Goal: Find specific page/section: Find specific page/section

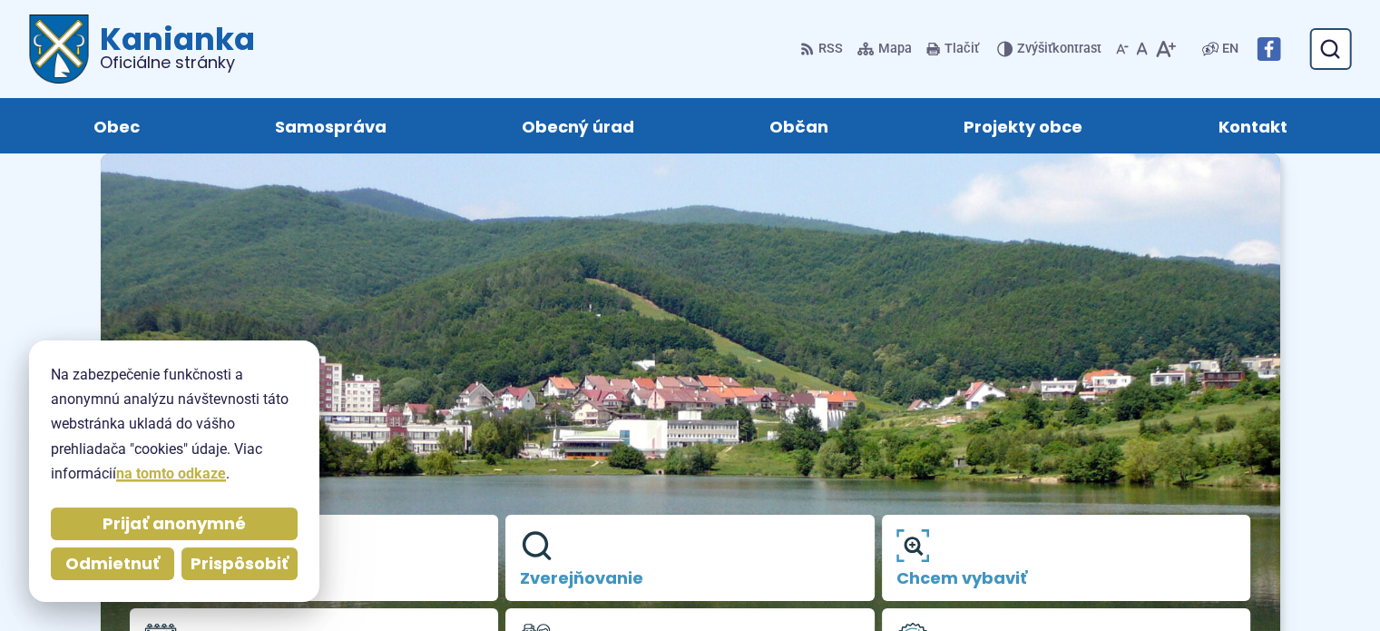
click at [225, 562] on span "Prispôsobiť" at bounding box center [240, 564] width 98 height 21
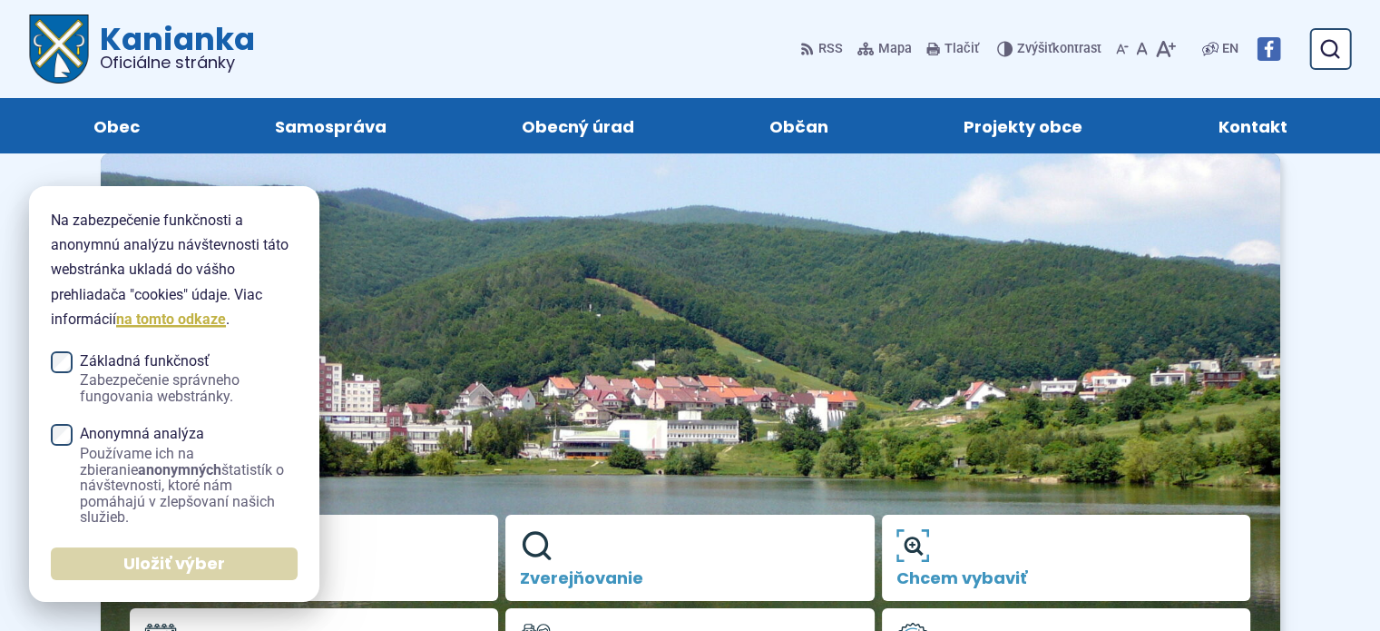
click at [212, 558] on span "Uložiť výber" at bounding box center [174, 564] width 102 height 21
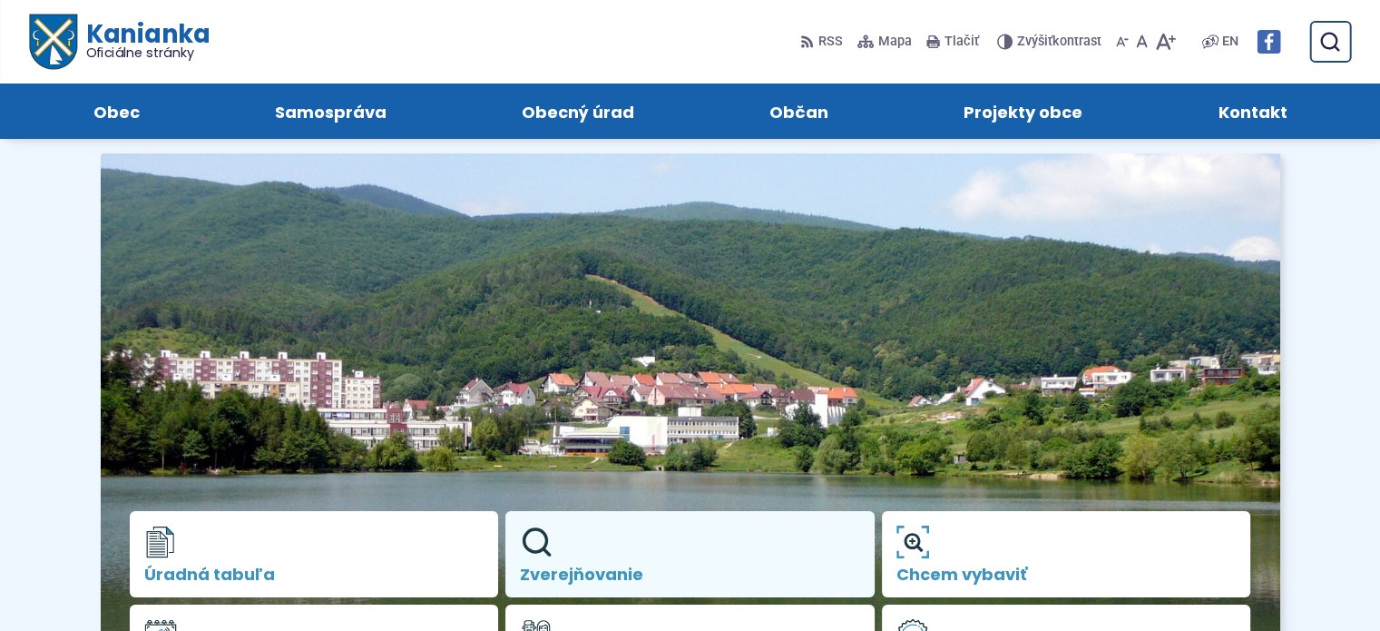
click at [564, 566] on span "Zverejňovanie" at bounding box center [690, 574] width 340 height 18
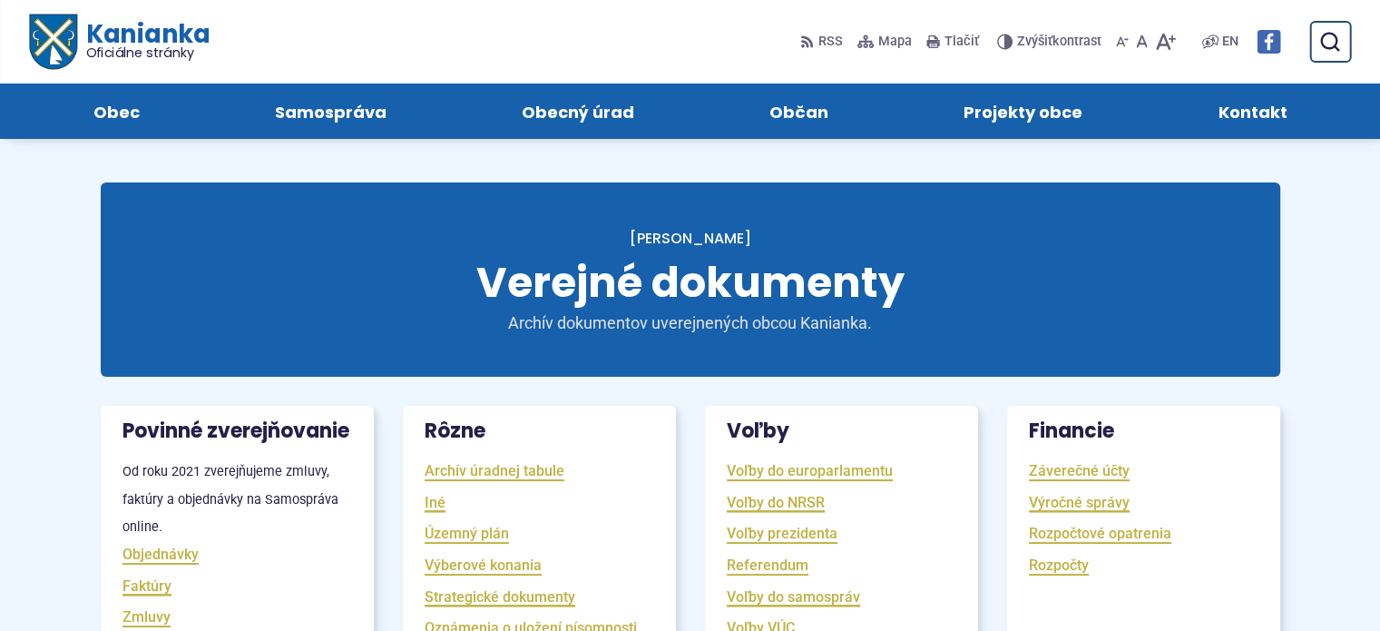
click at [56, 39] on img "Logo Kanianka, prejsť na domovskú stránku." at bounding box center [52, 42] width 47 height 55
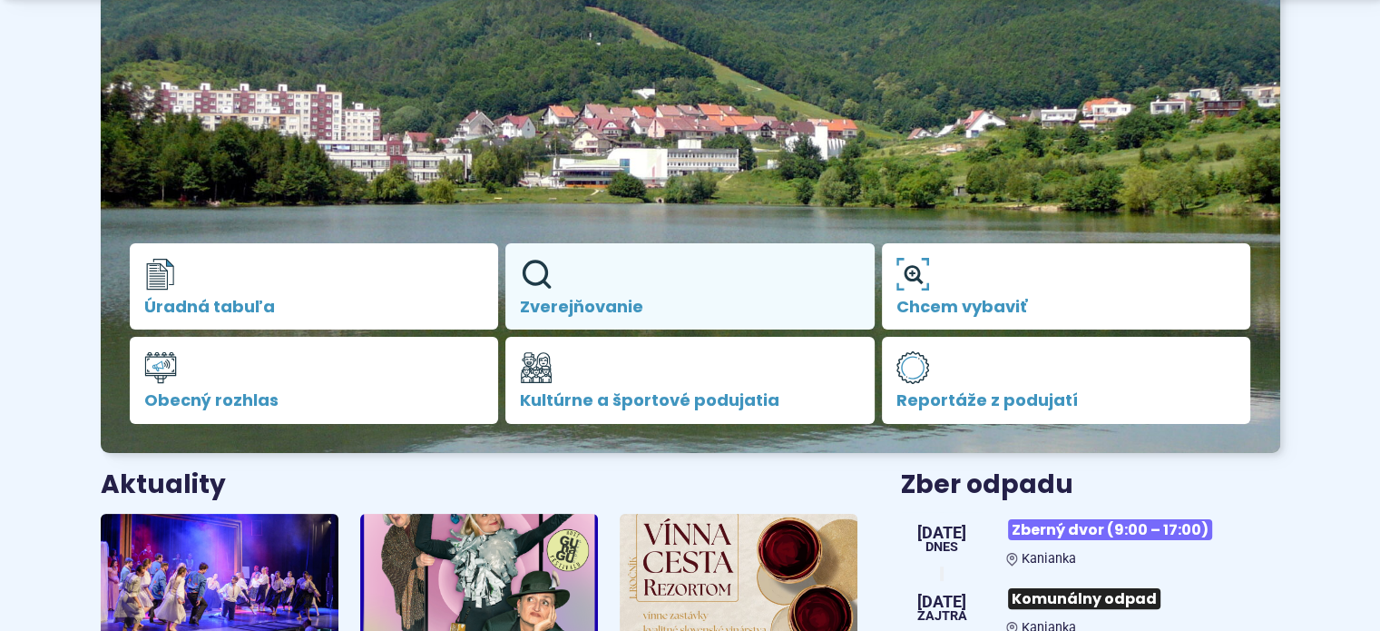
scroll to position [272, 0]
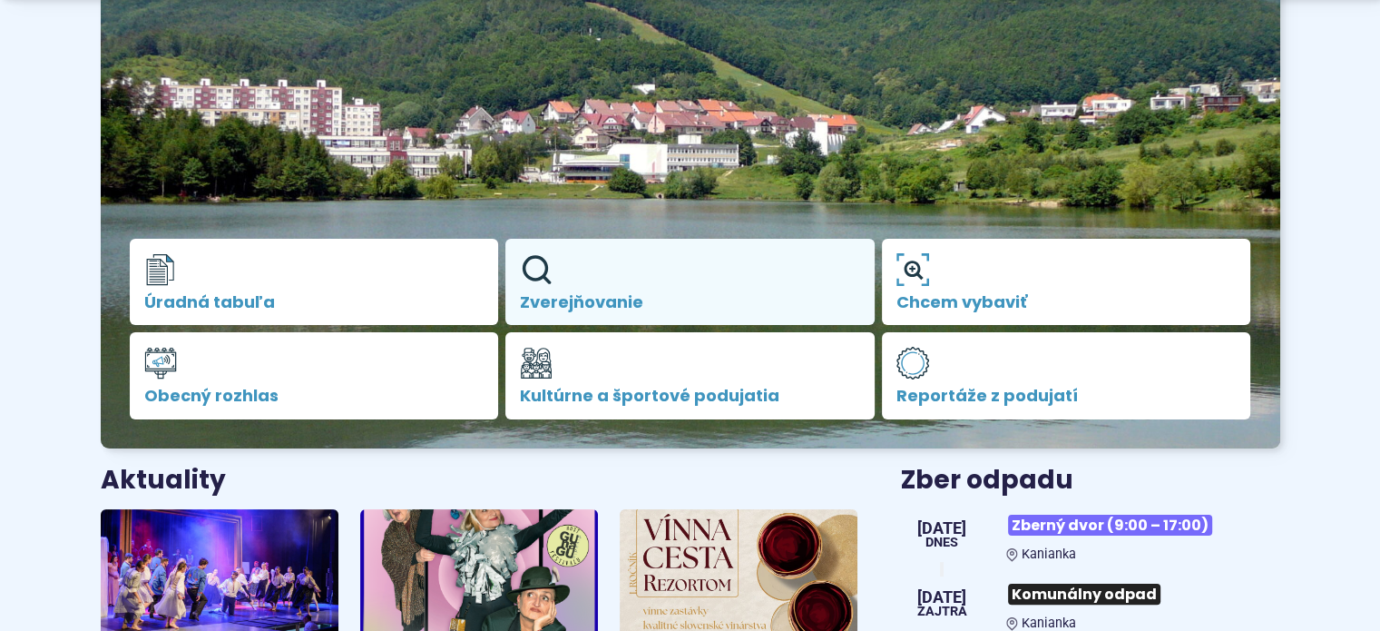
click at [596, 293] on span "Zverejňovanie" at bounding box center [690, 302] width 340 height 18
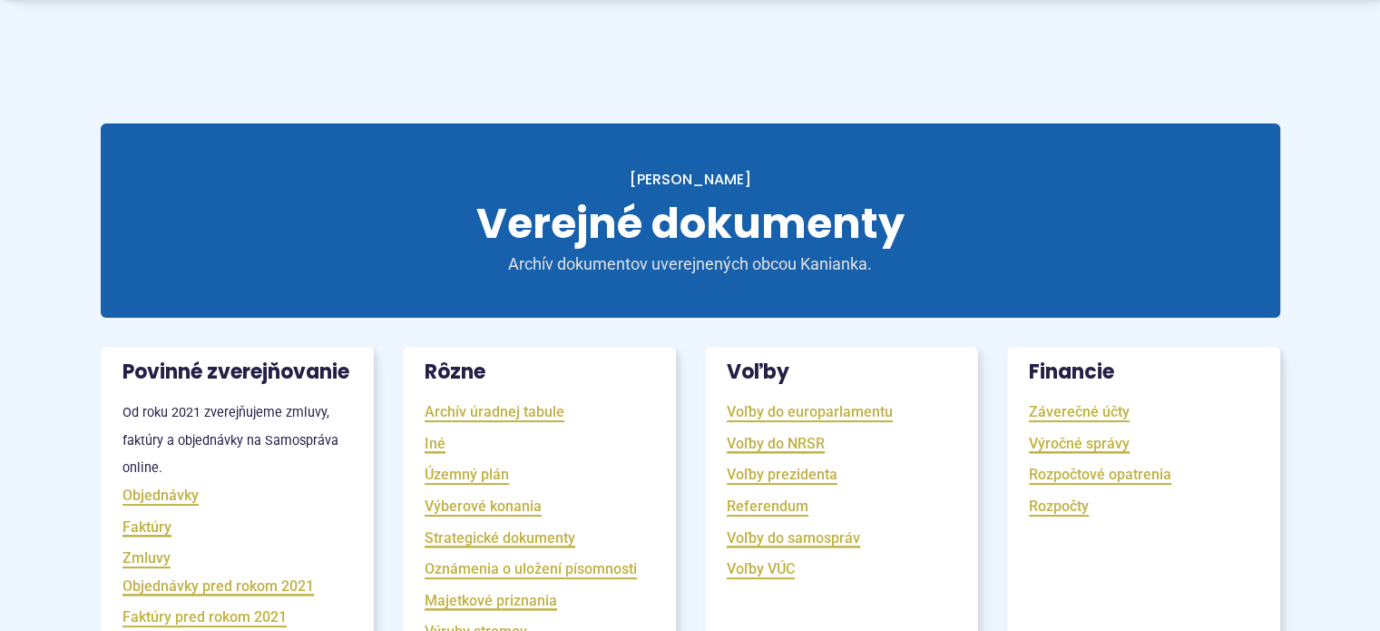
scroll to position [181, 0]
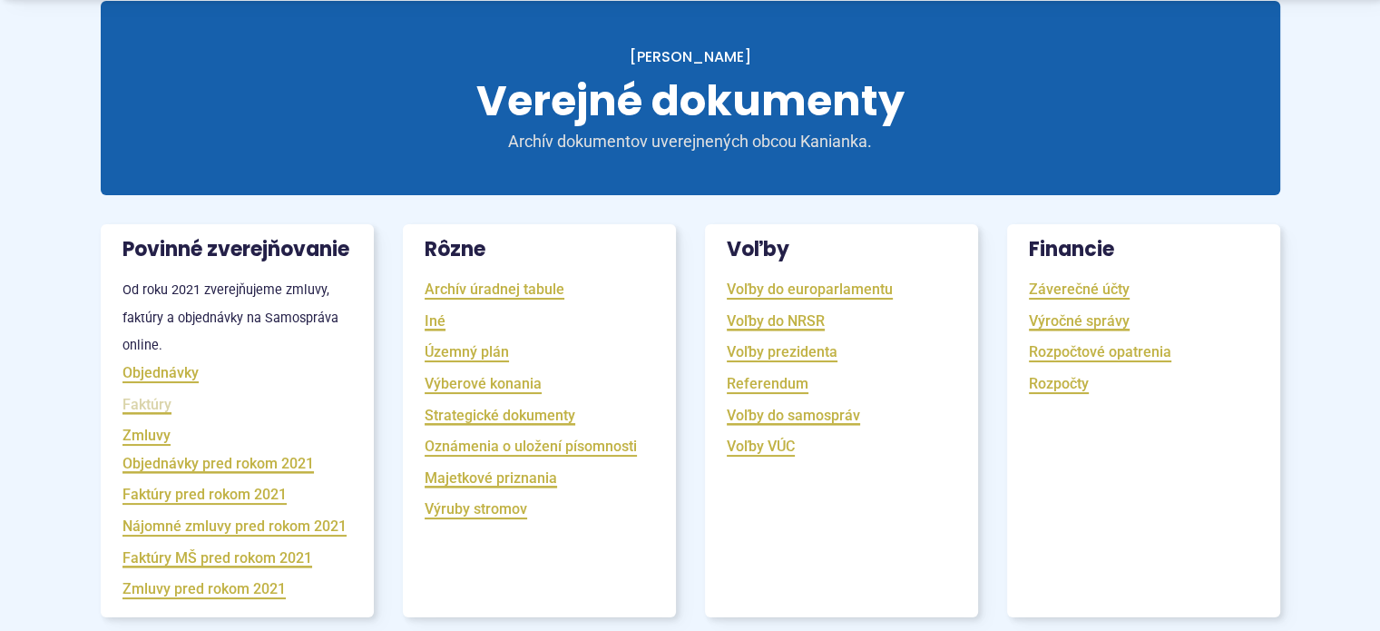
click at [148, 415] on link "Faktúry" at bounding box center [147, 404] width 49 height 21
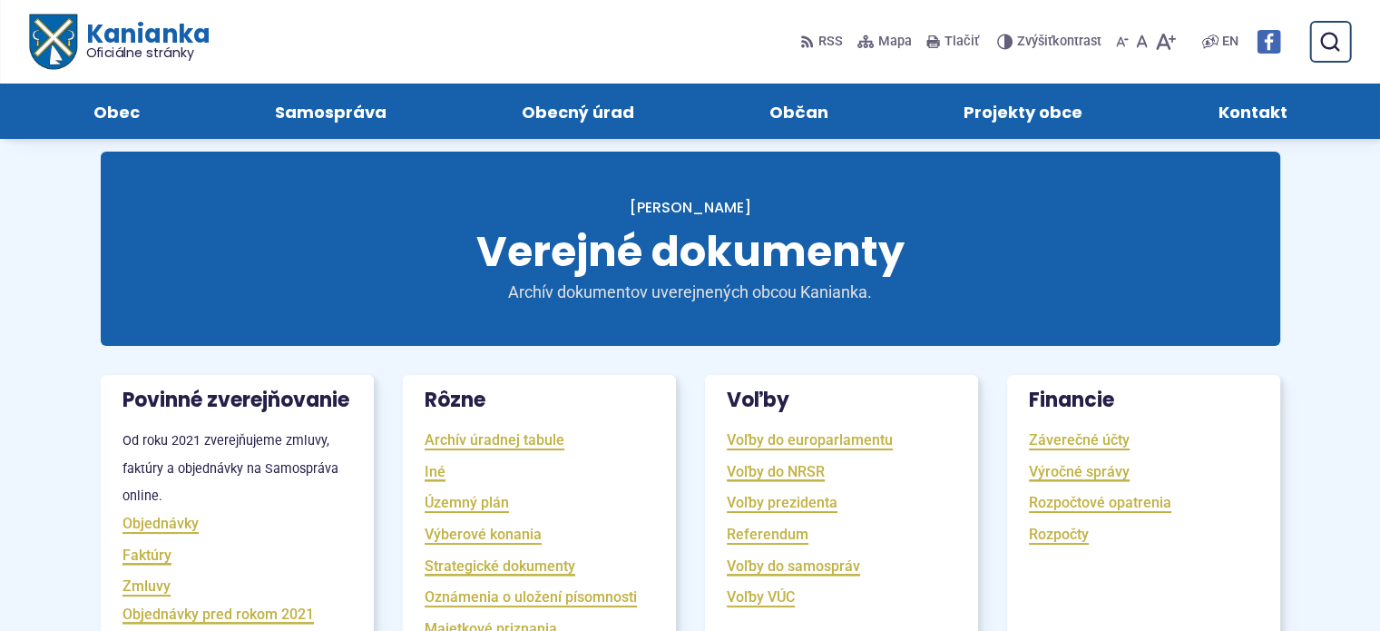
scroll to position [0, 0]
